Goal: Task Accomplishment & Management: Use online tool/utility

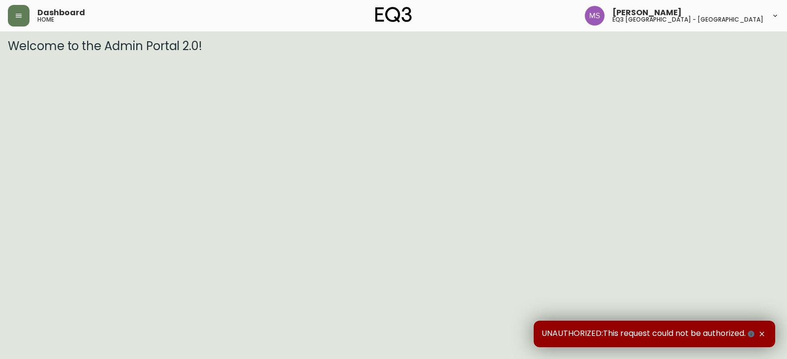
drag, startPoint x: 19, startPoint y: 20, endPoint x: 17, endPoint y: 27, distance: 7.2
click at [18, 20] on button "button" at bounding box center [19, 16] width 22 height 22
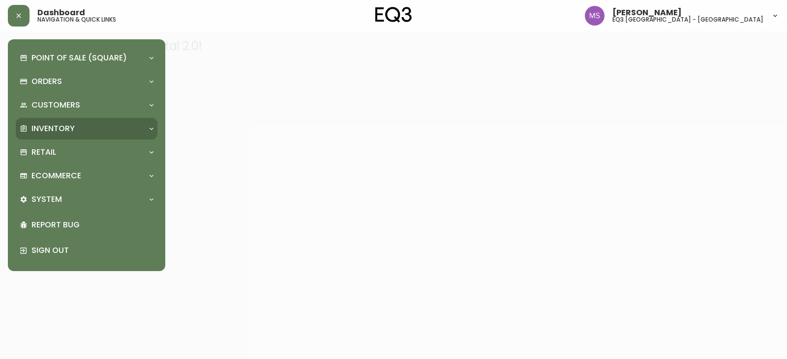
click at [101, 124] on div "Inventory" at bounding box center [82, 128] width 124 height 11
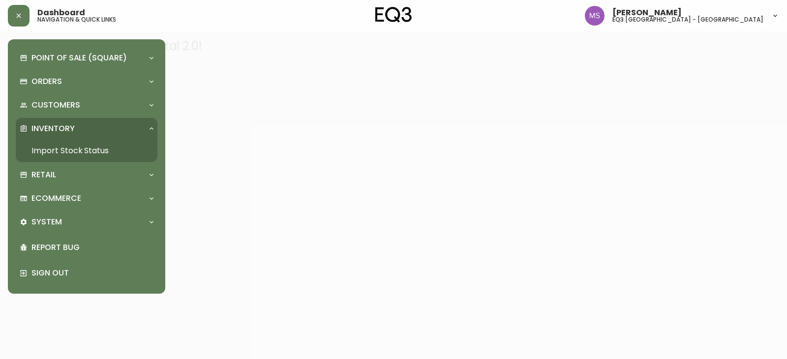
drag, startPoint x: 101, startPoint y: 157, endPoint x: 135, endPoint y: 137, distance: 39.6
click at [101, 156] on link "Import Stock Status" at bounding box center [87, 151] width 142 height 23
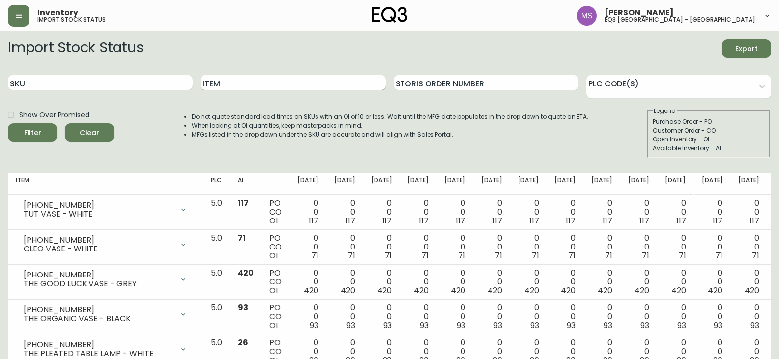
click at [228, 83] on input "Item" at bounding box center [293, 83] width 185 height 16
type input "BOOM"
click at [8, 123] on button "Filter" at bounding box center [32, 132] width 49 height 19
